Goal: Task Accomplishment & Management: Manage account settings

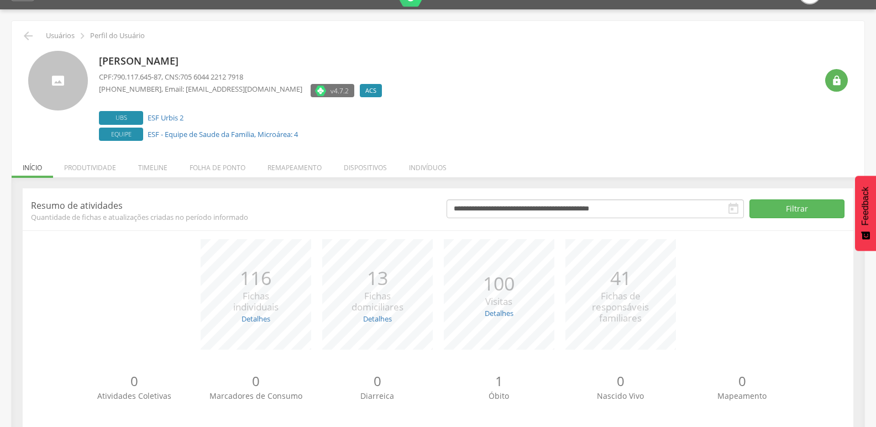
scroll to position [44, 0]
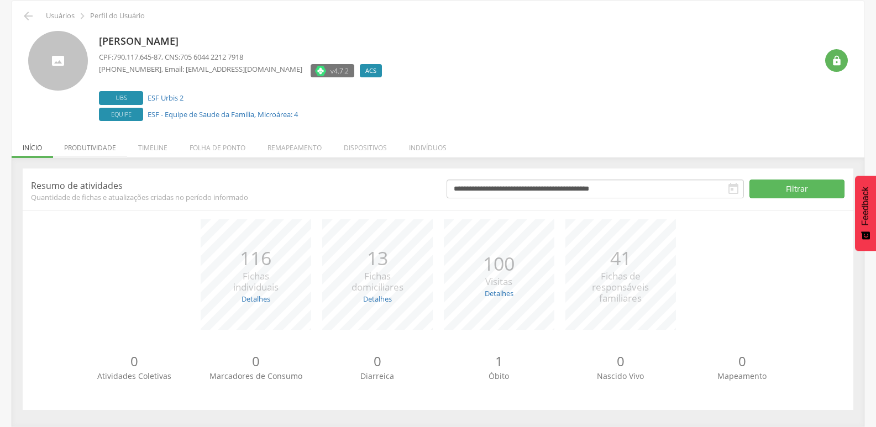
click at [99, 145] on li "Produtividade" at bounding box center [90, 145] width 74 height 26
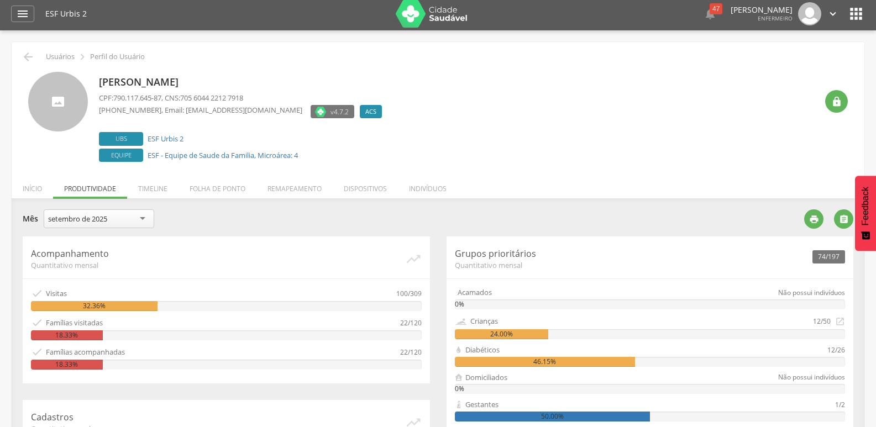
scroll to position [0, 0]
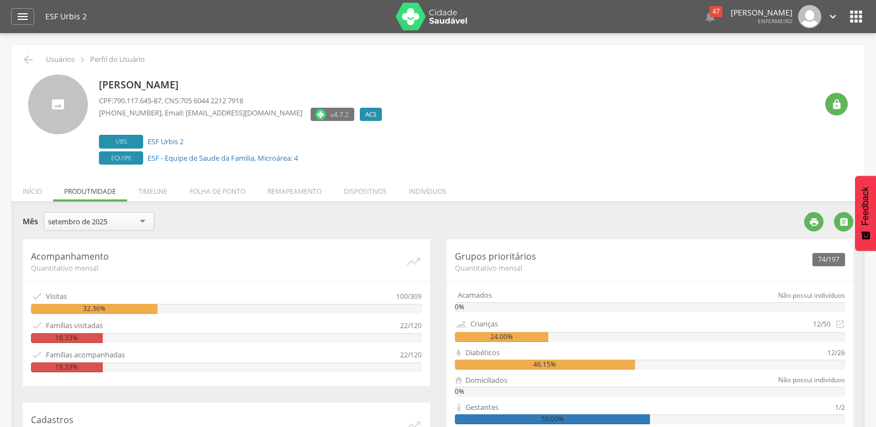
click at [214, 192] on li "Folha de ponto" at bounding box center [218, 189] width 78 height 26
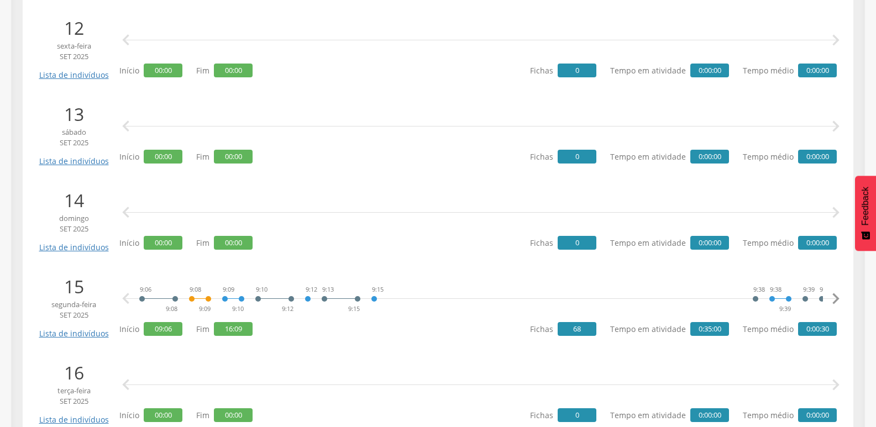
scroll to position [1216, 0]
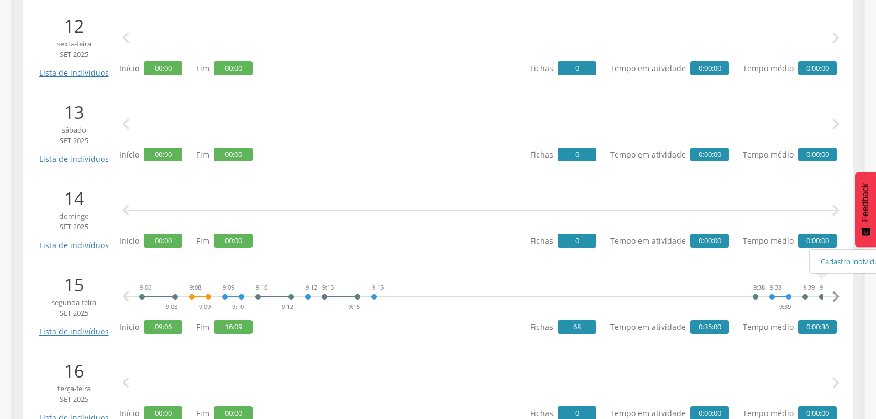
click at [838, 296] on icon "" at bounding box center [836, 297] width 22 height 22
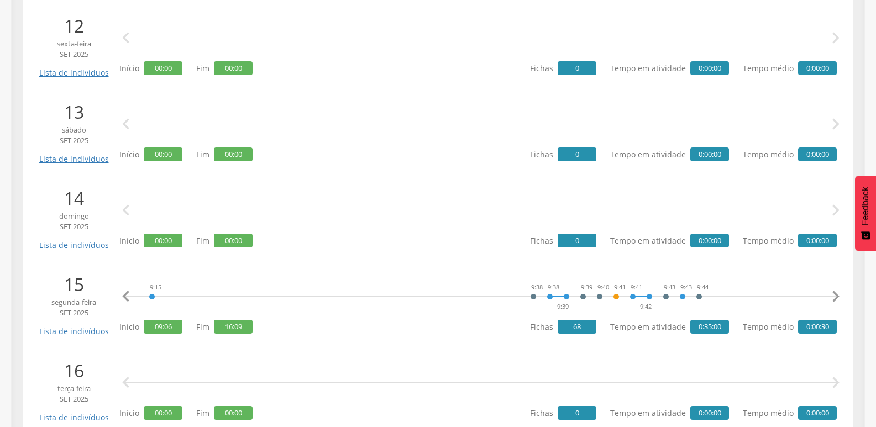
scroll to position [0, 228]
click at [838, 296] on icon "" at bounding box center [836, 297] width 22 height 22
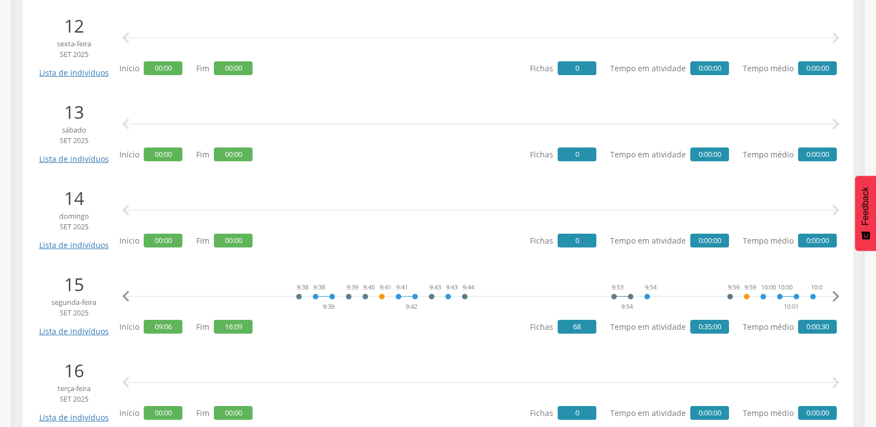
click at [838, 296] on icon "" at bounding box center [836, 297] width 22 height 22
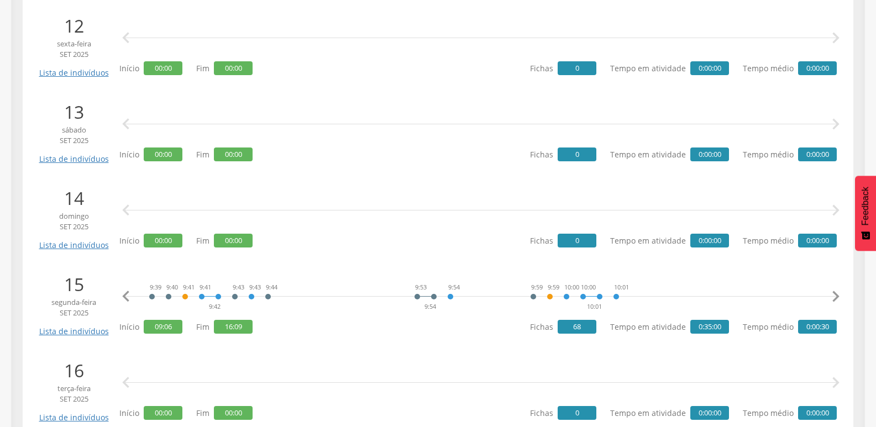
scroll to position [0, 685]
click at [838, 300] on icon "" at bounding box center [836, 297] width 22 height 22
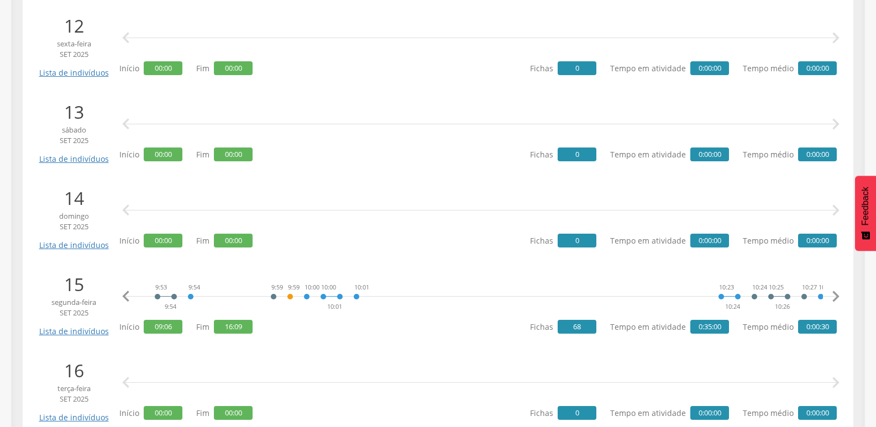
click at [838, 300] on icon "" at bounding box center [836, 297] width 22 height 22
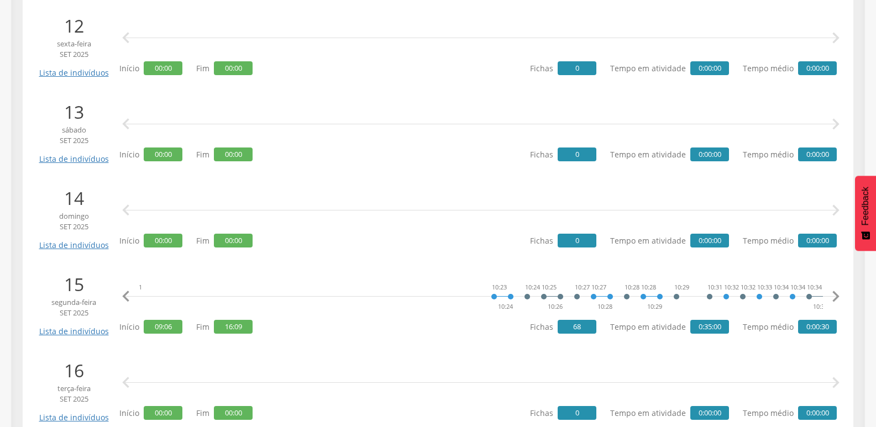
scroll to position [0, 1142]
click at [838, 300] on icon "" at bounding box center [836, 297] width 22 height 22
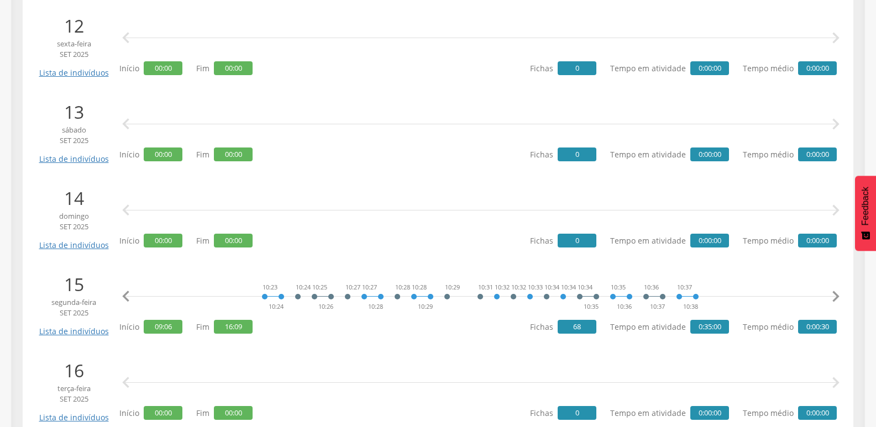
click at [838, 300] on icon "" at bounding box center [836, 297] width 22 height 22
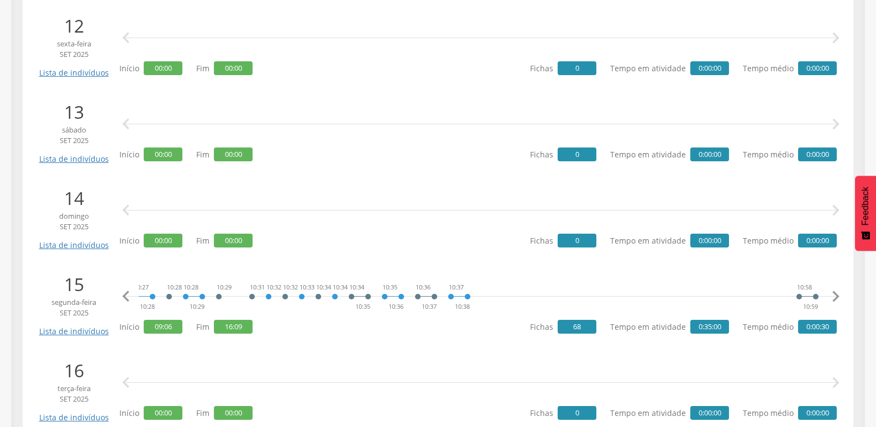
click at [838, 300] on icon "" at bounding box center [836, 297] width 22 height 22
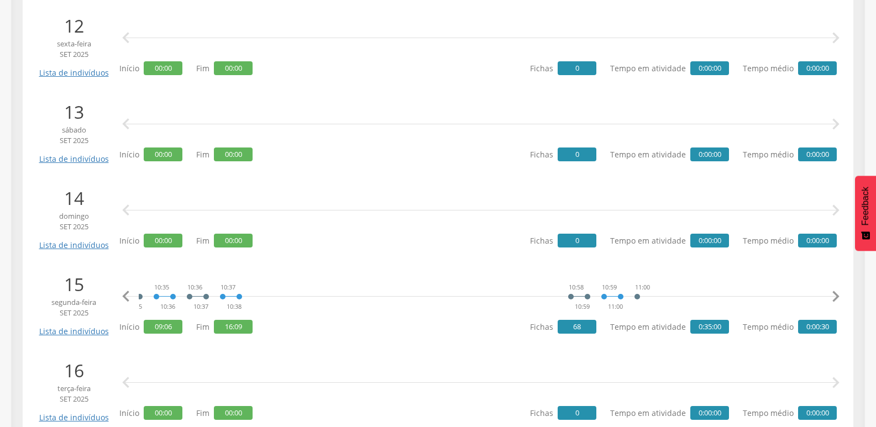
click at [838, 300] on icon "" at bounding box center [836, 297] width 22 height 22
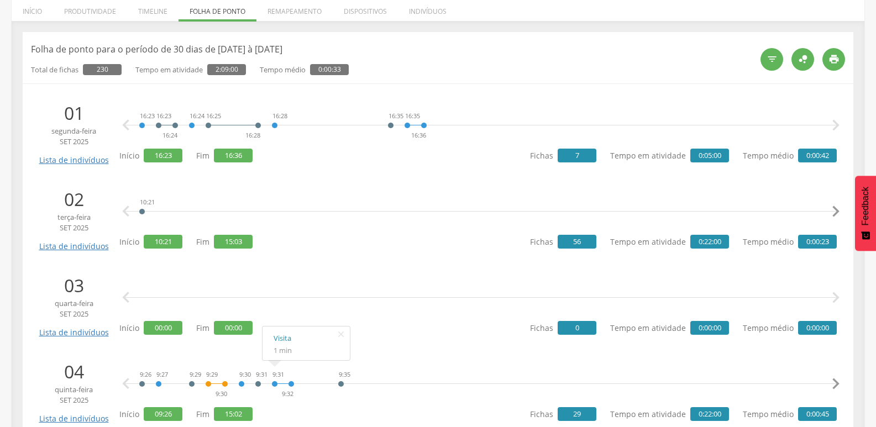
scroll to position [55, 0]
